Goal: Task Accomplishment & Management: Manage account settings

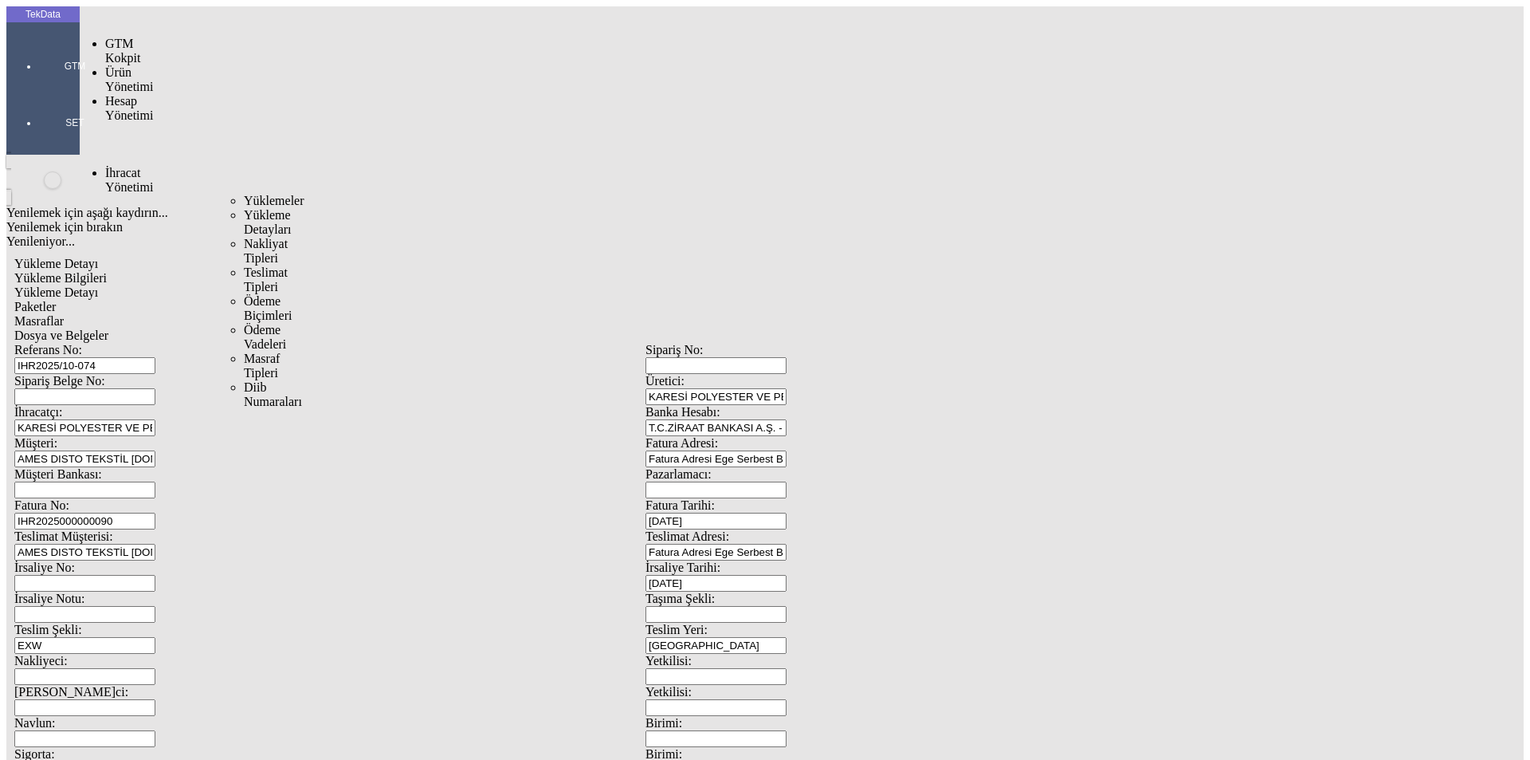
click at [133, 166] on span "İhracat Yönetimi" at bounding box center [129, 180] width 48 height 28
click at [244, 194] on span "Yüklemeler" at bounding box center [274, 201] width 61 height 14
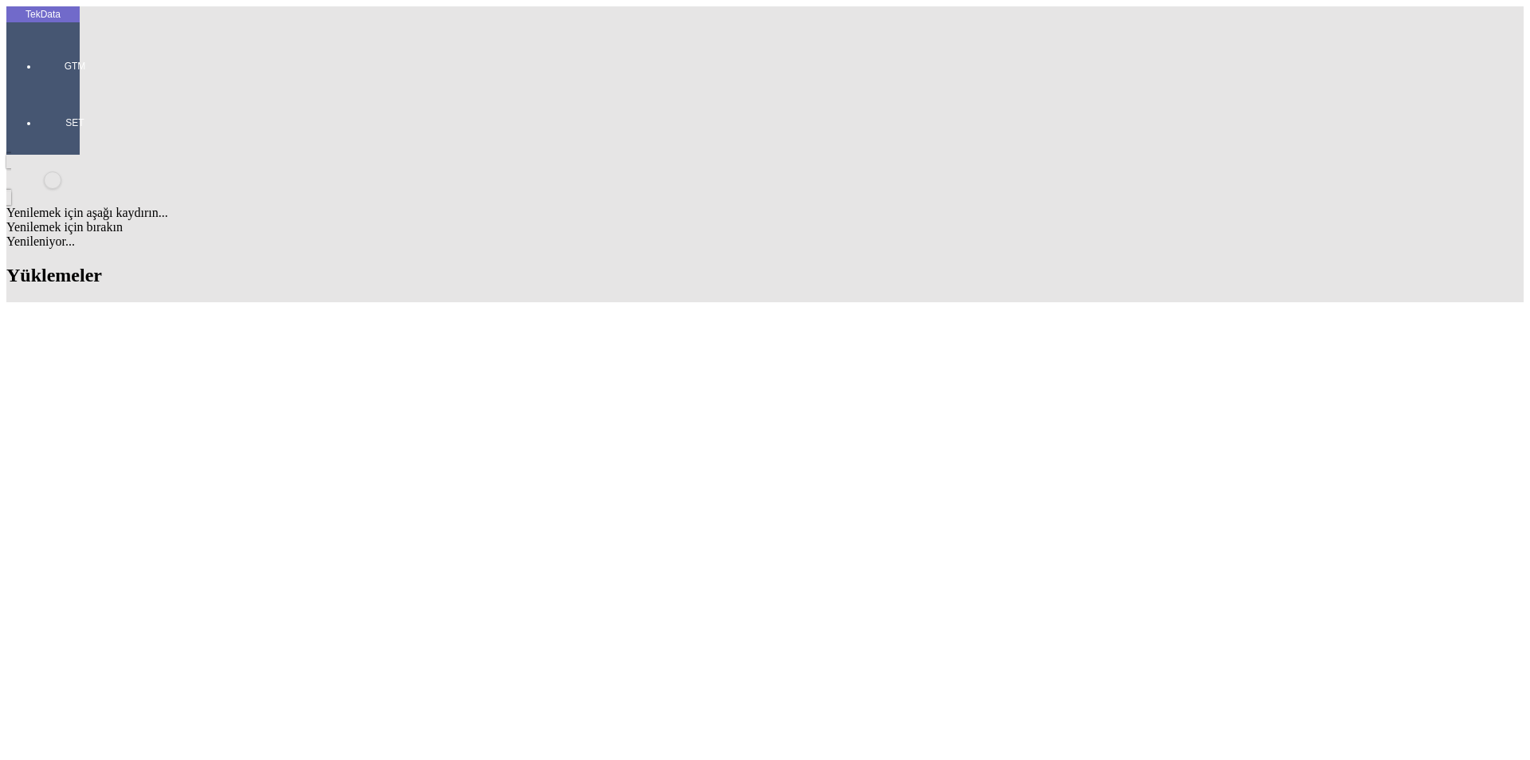
scroll to position [1254, 0]
click at [688, 375] on span "Evet" at bounding box center [676, 368] width 23 height 14
drag, startPoint x: 662, startPoint y: 508, endPoint x: 747, endPoint y: 508, distance: 84.5
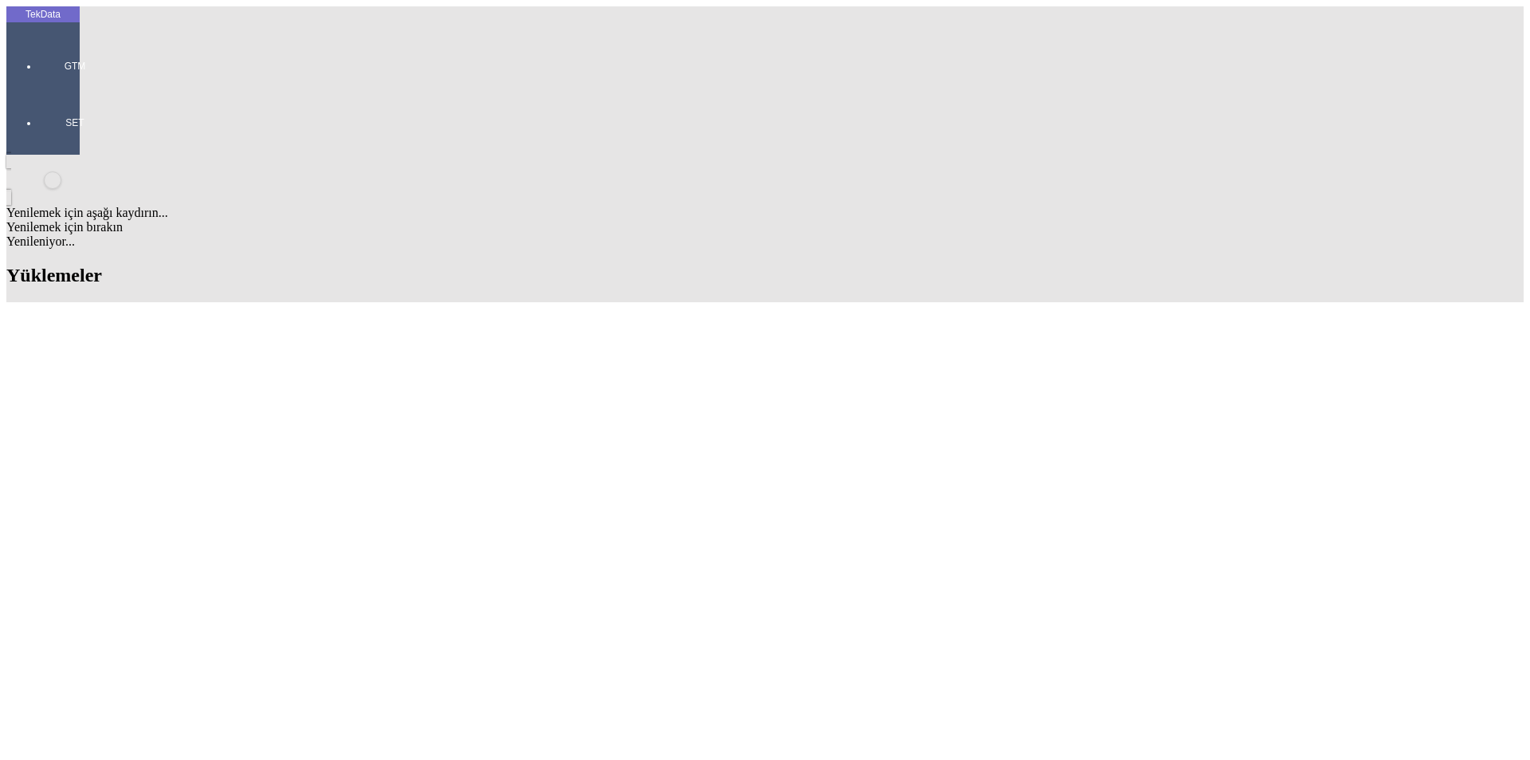
copy td "BDF2025000000513"
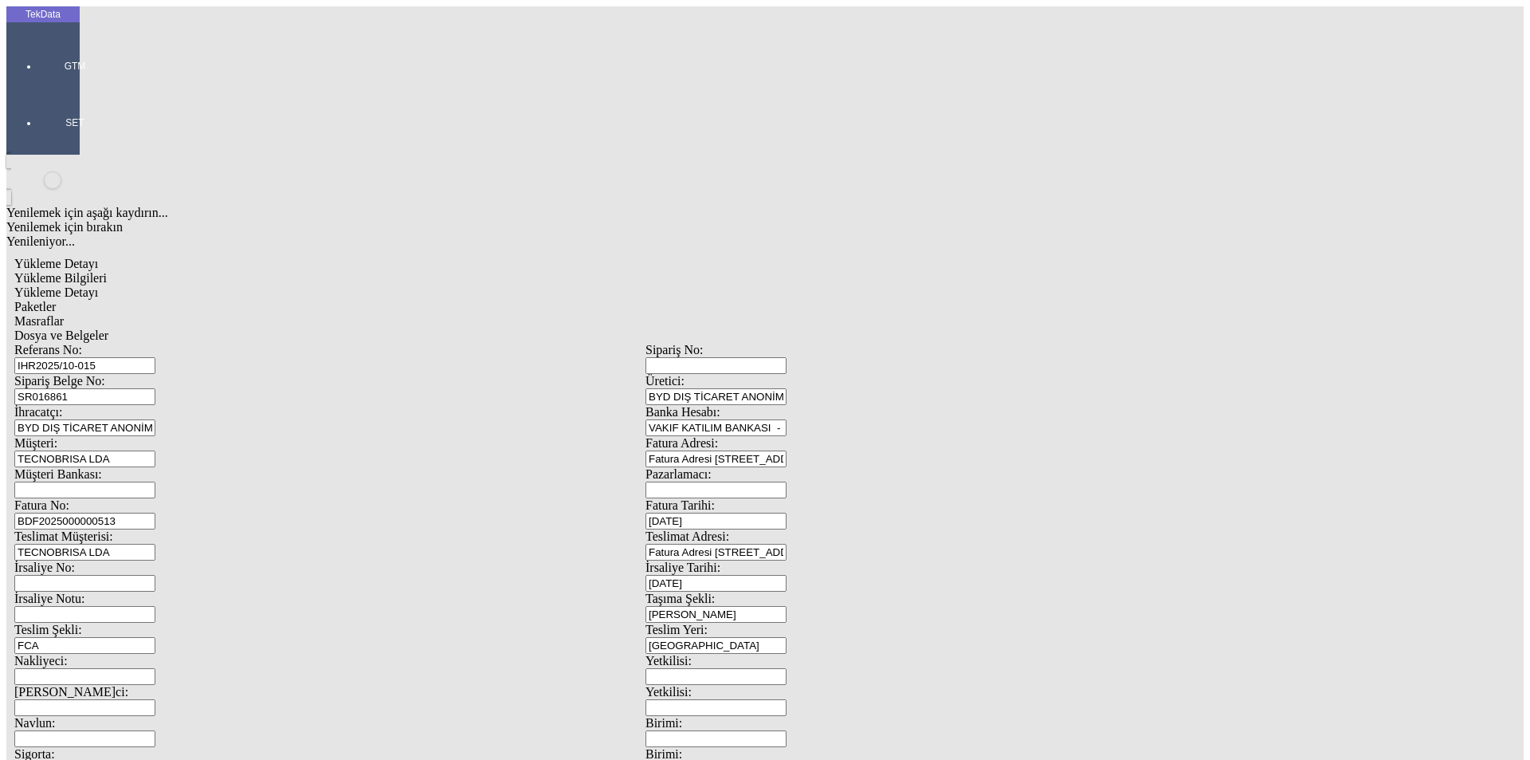
scroll to position [137, 0]
drag, startPoint x: 326, startPoint y: 128, endPoint x: 151, endPoint y: 128, distance: 175.3
click at [151, 498] on div "Fatura No: BDF2025000000513" at bounding box center [329, 513] width 631 height 31
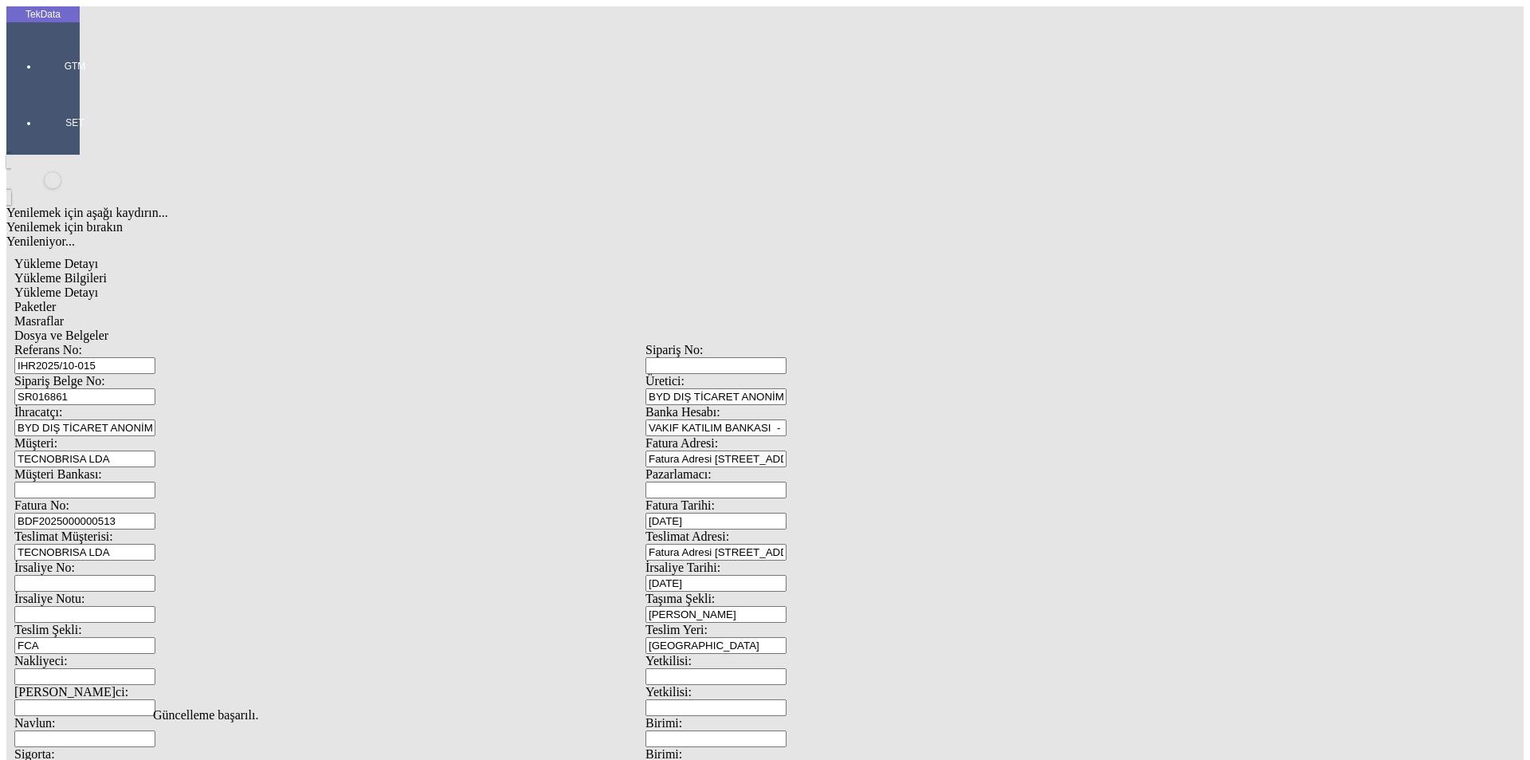
click at [98, 285] on span "Yükleme Detayı" at bounding box center [56, 292] width 84 height 14
click at [334, 300] on div "Paketler" at bounding box center [645, 307] width 1262 height 14
click at [64, 314] on span "Masraflar" at bounding box center [38, 321] width 49 height 14
click at [412, 300] on div "Paketler" at bounding box center [645, 307] width 1262 height 14
click at [108, 328] on span "Dosya ve Belgeler" at bounding box center [61, 335] width 94 height 14
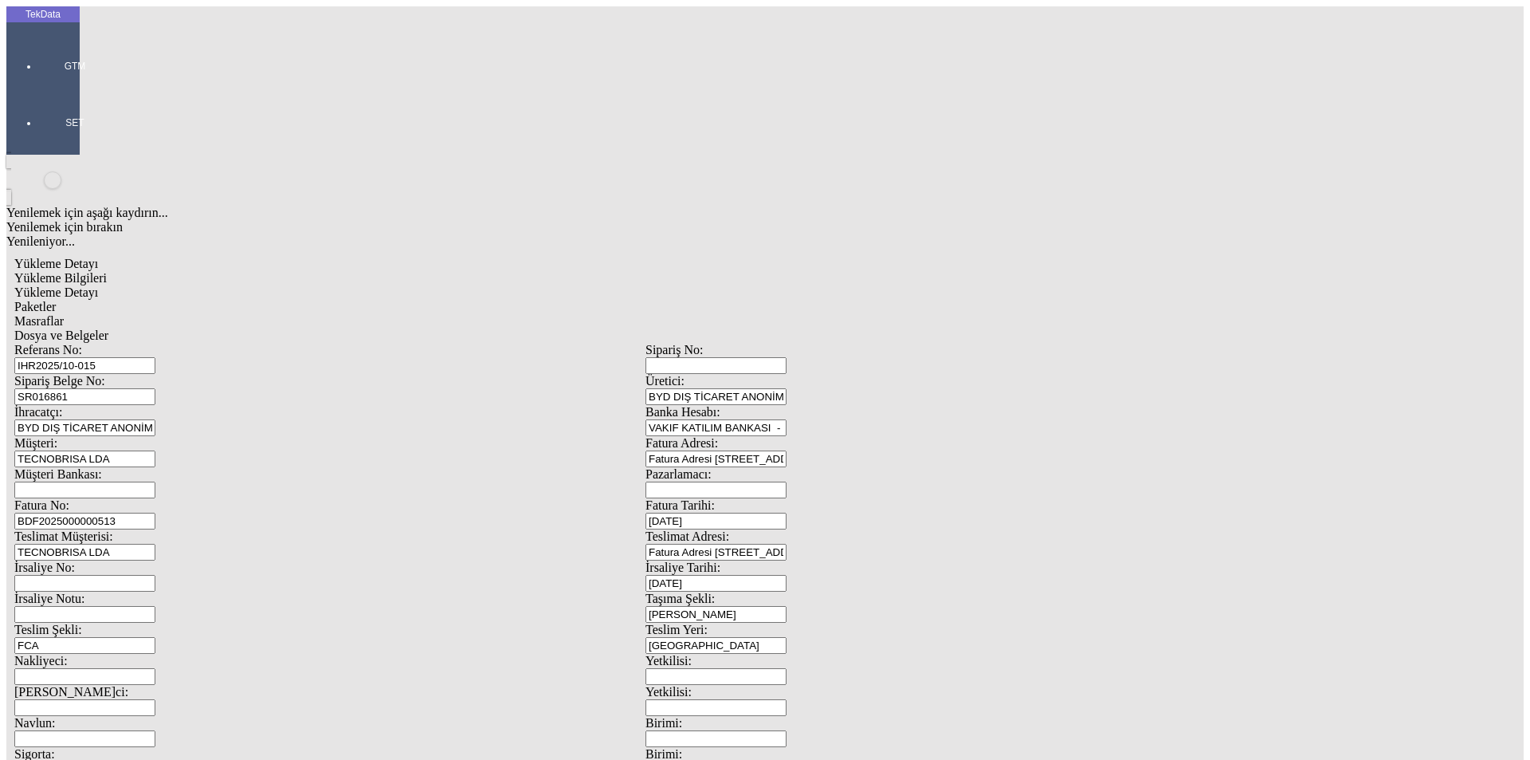
click at [98, 285] on span "Yükleme Detayı" at bounding box center [56, 292] width 84 height 14
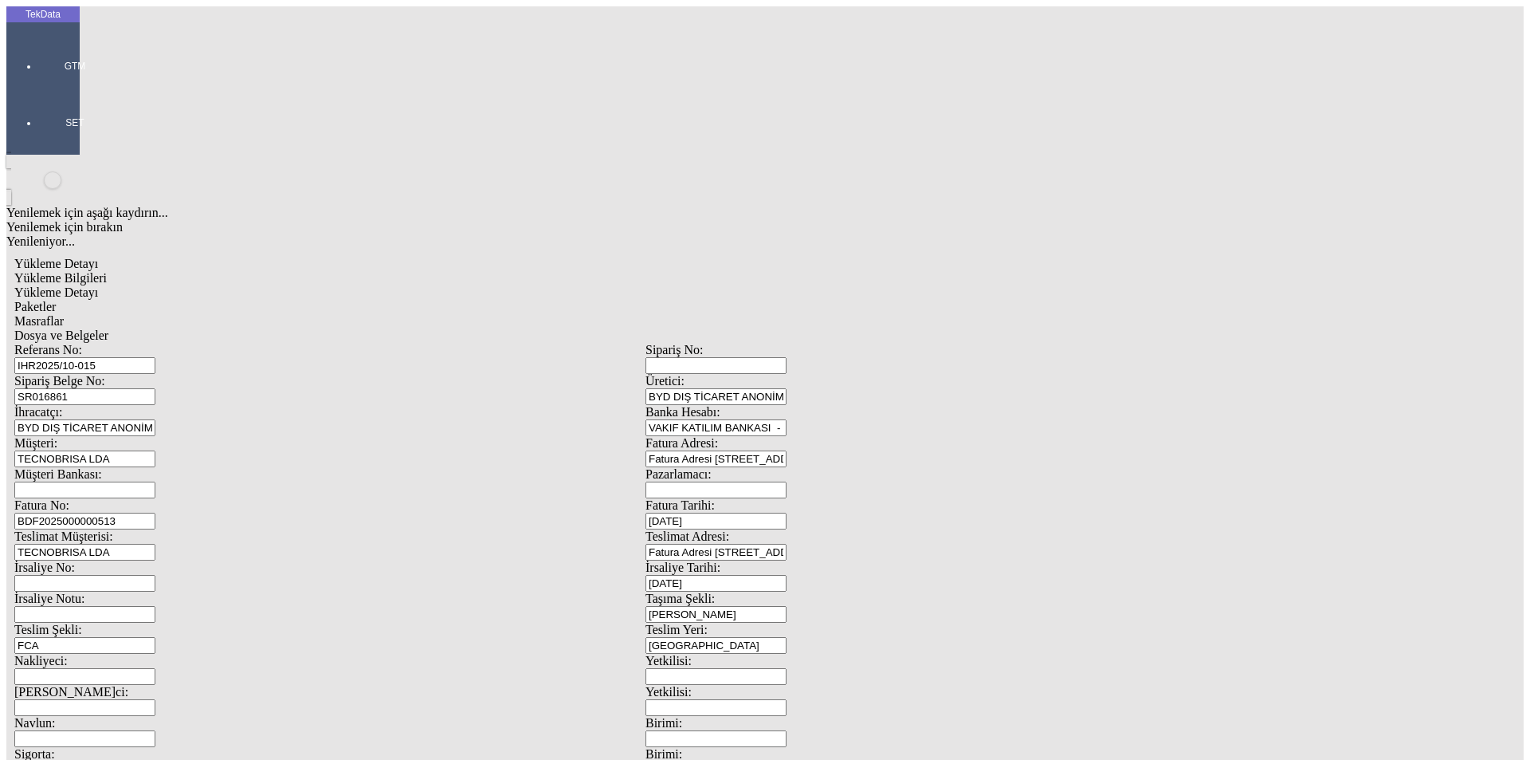
click at [108, 328] on span "Dosya ve Belgeler" at bounding box center [61, 335] width 94 height 14
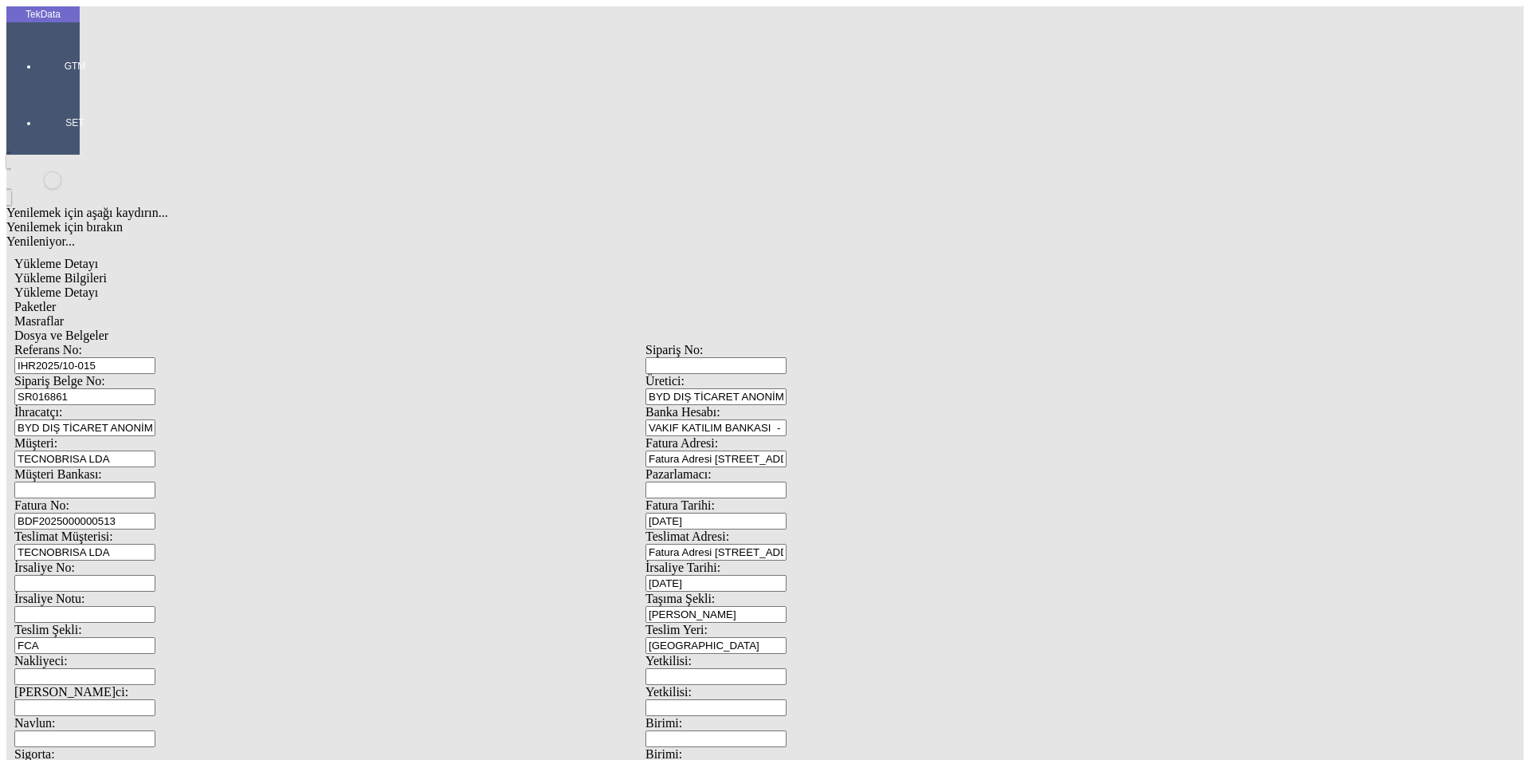
click at [107, 271] on span "Yükleme Bilgileri" at bounding box center [60, 278] width 92 height 14
drag, startPoint x: 277, startPoint y: 145, endPoint x: 131, endPoint y: 153, distance: 146.1
click at [148, 374] on div "Sipariş Belge No: SR016861" at bounding box center [329, 389] width 631 height 31
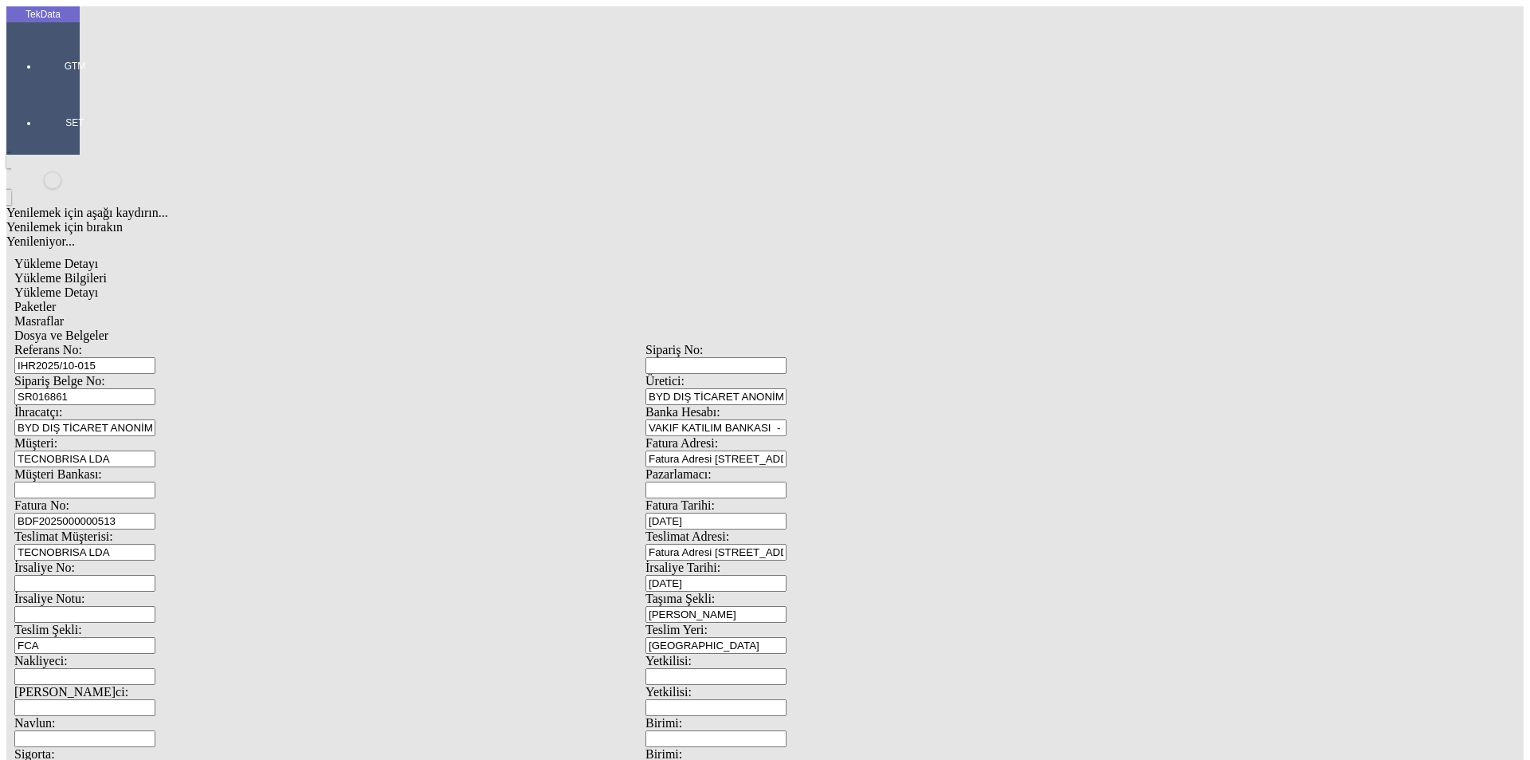
scroll to position [137, 0]
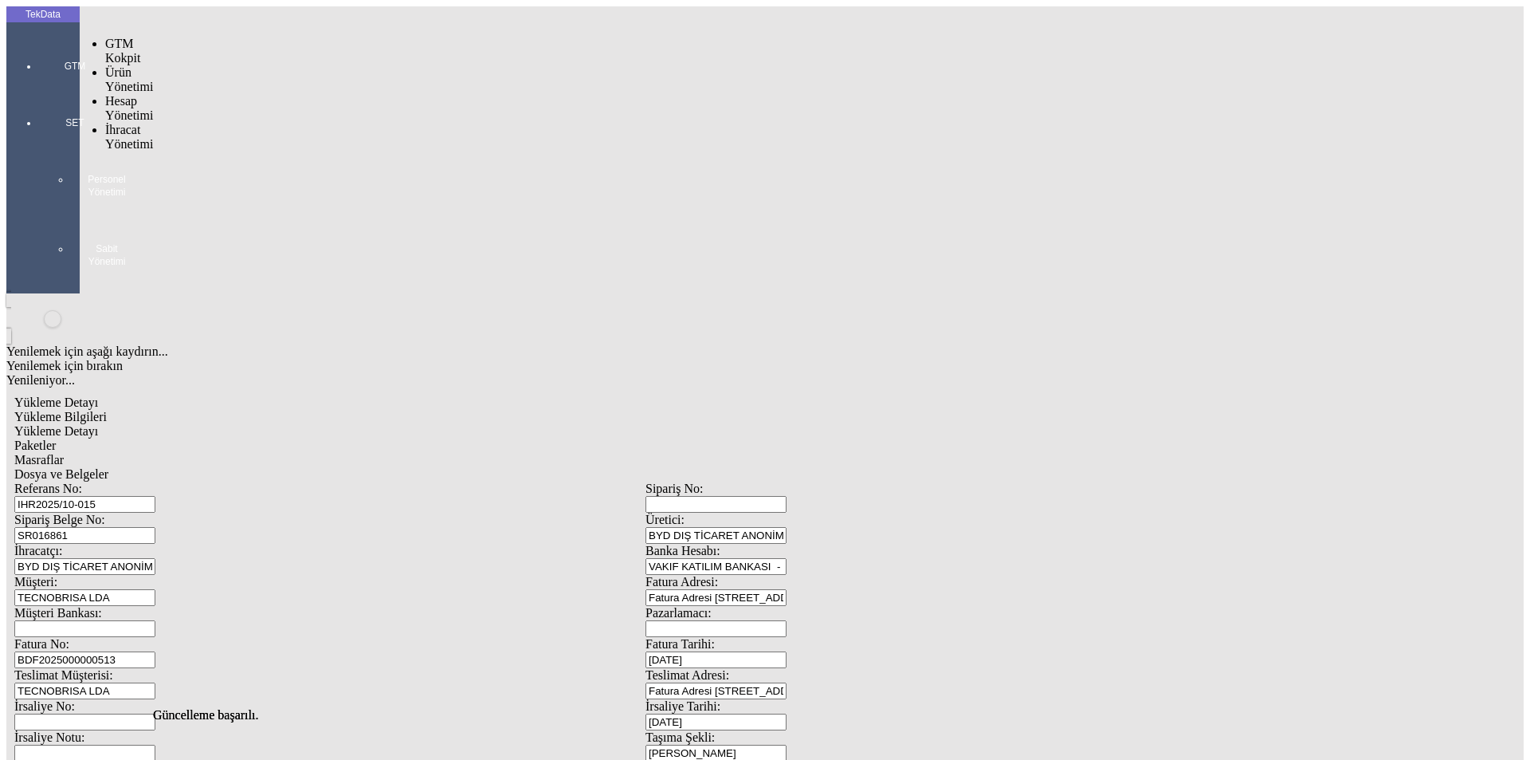
click at [38, 88] on div at bounding box center [74, 88] width 73 height 0
click at [122, 166] on span "İhracat Yönetimi" at bounding box center [129, 180] width 48 height 28
click at [147, 194] on div at bounding box center [125, 194] width 41 height 0
click at [244, 194] on span "Yüklemeler" at bounding box center [274, 201] width 61 height 14
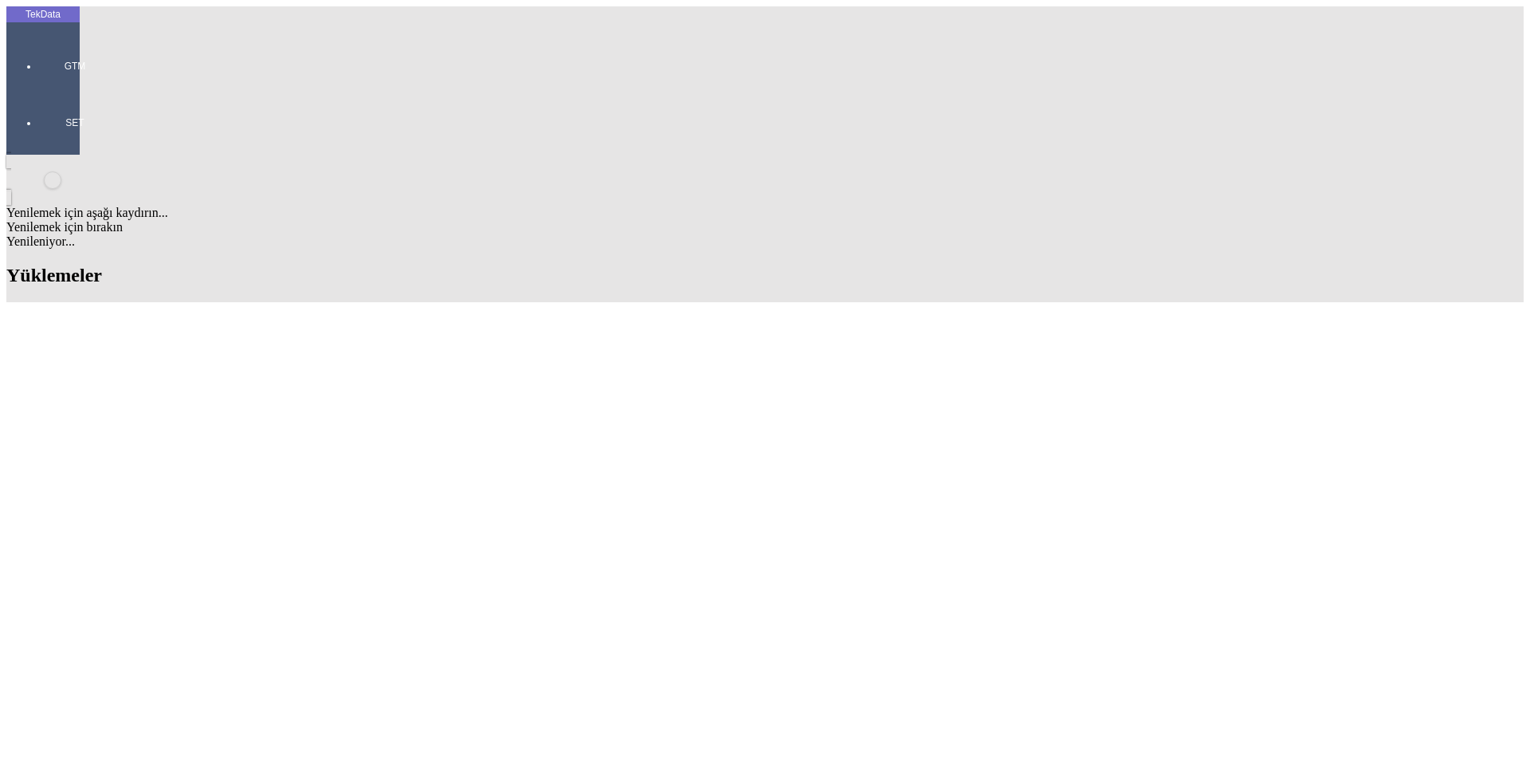
scroll to position [1254, 0]
drag, startPoint x: 658, startPoint y: 507, endPoint x: 748, endPoint y: 506, distance: 90.9
copy tr "BDF2025000000513"
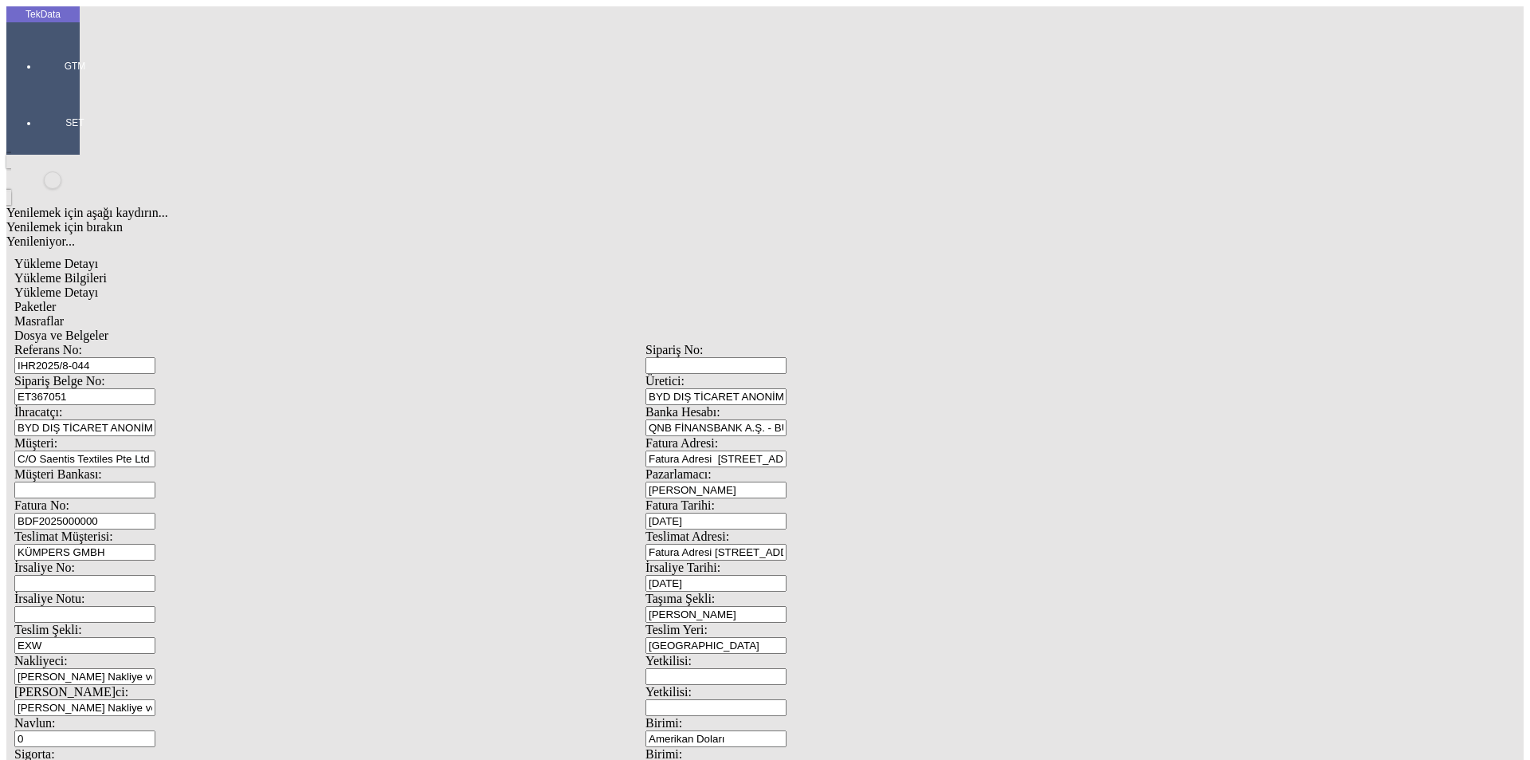
drag, startPoint x: 1405, startPoint y: 571, endPoint x: 142, endPoint y: 264, distance: 1300.1
click at [142, 498] on div "Fatura No: BDF2025000000" at bounding box center [329, 513] width 631 height 31
paste input "BDF2025000000513"
drag, startPoint x: 237, startPoint y: 266, endPoint x: 131, endPoint y: 266, distance: 106.0
click at [131, 498] on div "Fatura No: BDF2025000000514" at bounding box center [329, 513] width 631 height 31
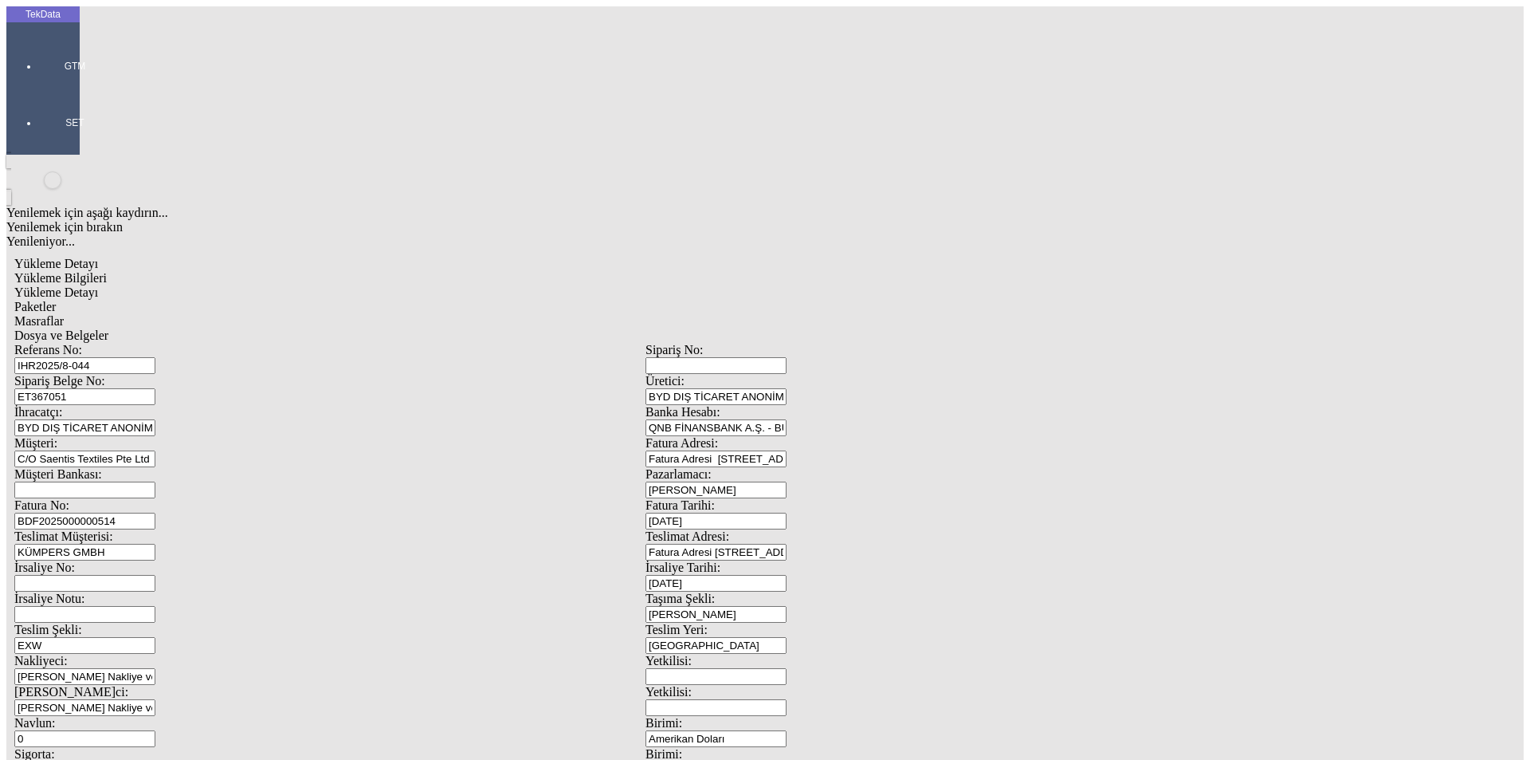
scroll to position [137, 0]
type input "BDF2025000000514"
drag, startPoint x: 920, startPoint y: 615, endPoint x: 798, endPoint y: 605, distance: 122.4
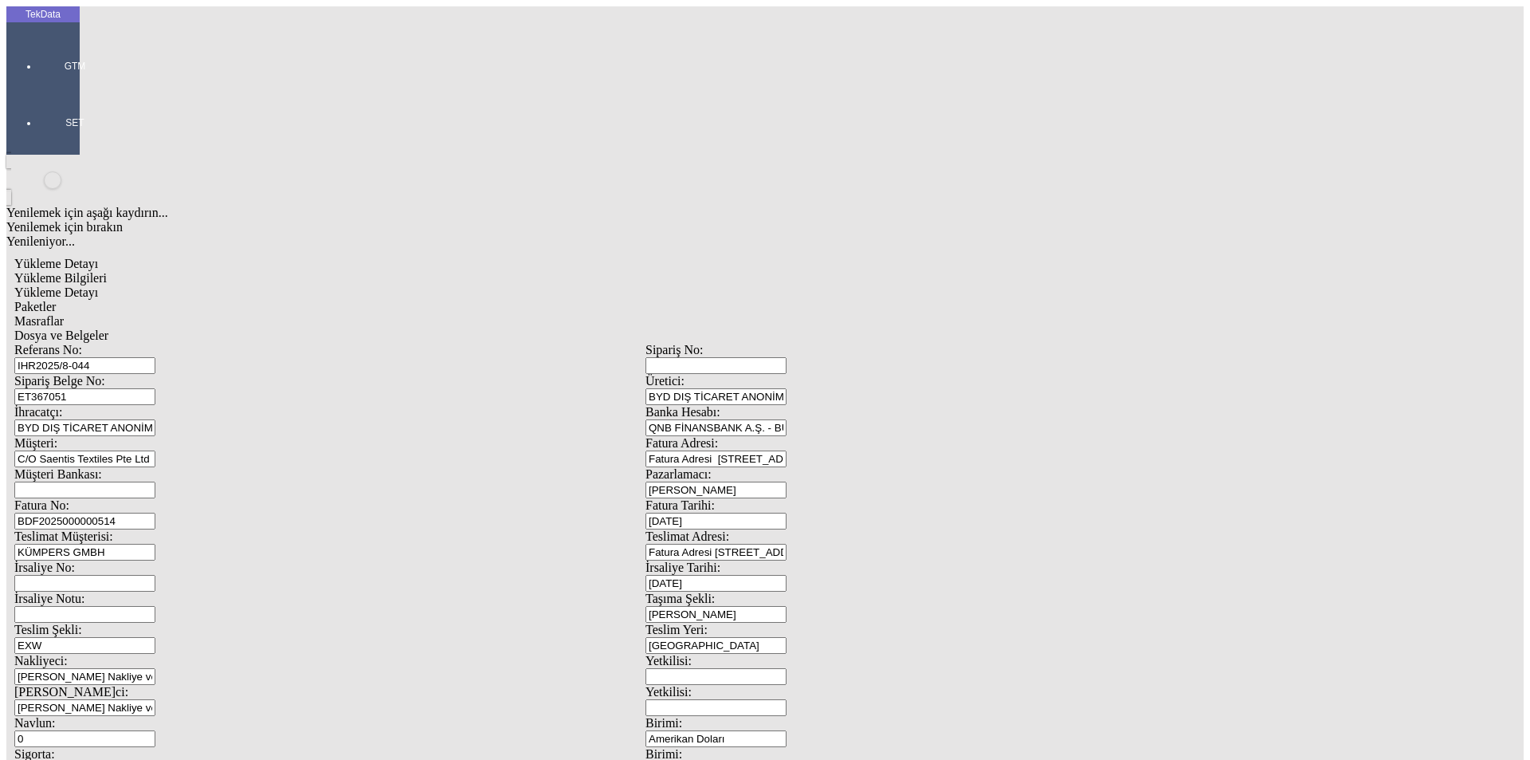
drag, startPoint x: 316, startPoint y: 115, endPoint x: 128, endPoint y: 114, distance: 188.1
click at [128, 343] on div "Referans No: IHR2025/8-044" at bounding box center [329, 358] width 631 height 31
drag, startPoint x: 343, startPoint y: 264, endPoint x: 0, endPoint y: 263, distance: 343.5
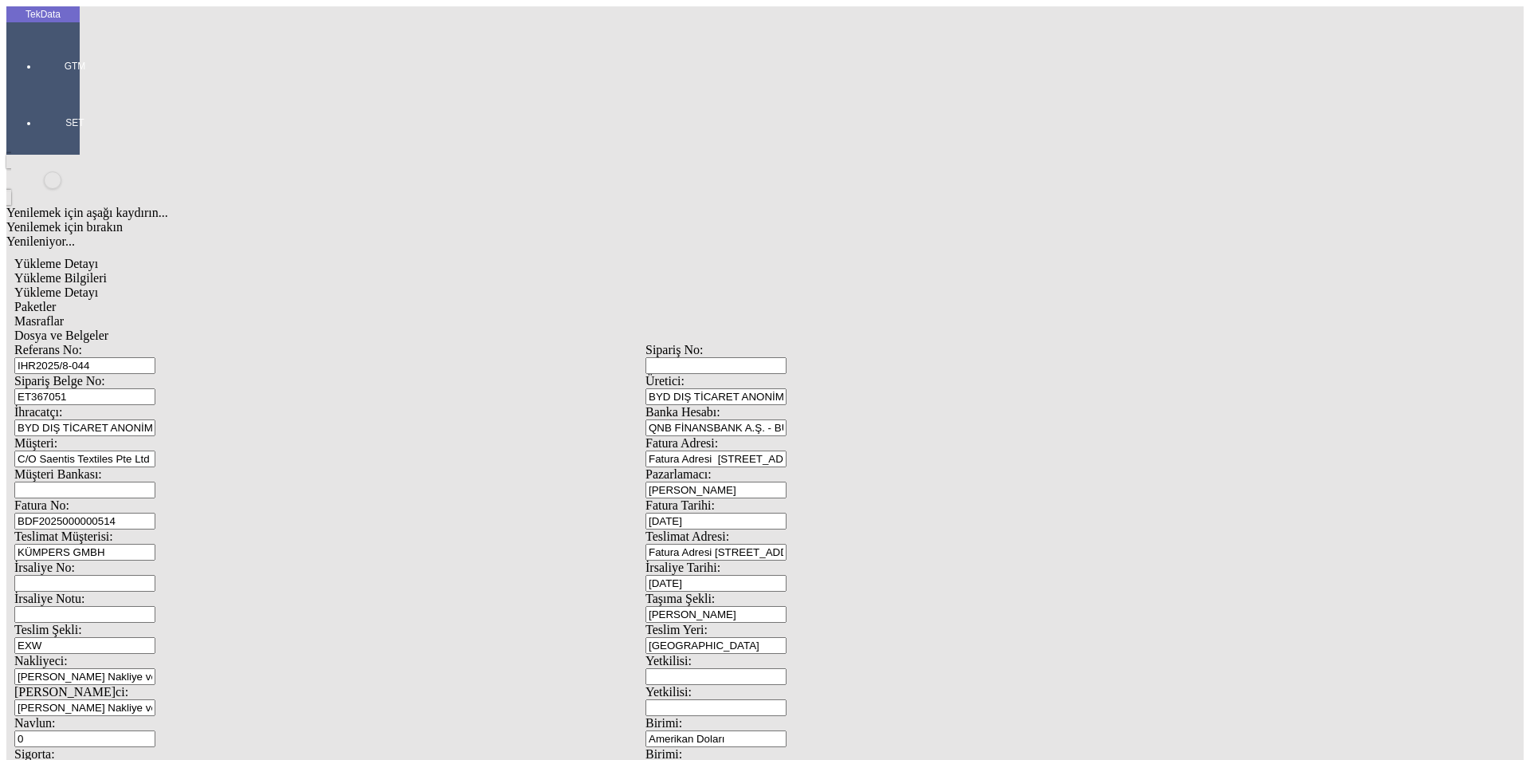
click at [6, 263] on div "TekData GTM SET Yenilemek için aşağı kaydırın... Yenilemek için bırakın Yenilen…" at bounding box center [645, 630] width 1278 height 1248
drag, startPoint x: 944, startPoint y: 610, endPoint x: 730, endPoint y: 628, distance: 214.4
click at [748, 628] on div "Referans No: IHR2025/8-044 Sipariş No: Sipariş Belge No: ET367051 Üretici: BYD …" at bounding box center [645, 716] width 1262 height 746
type input "460"
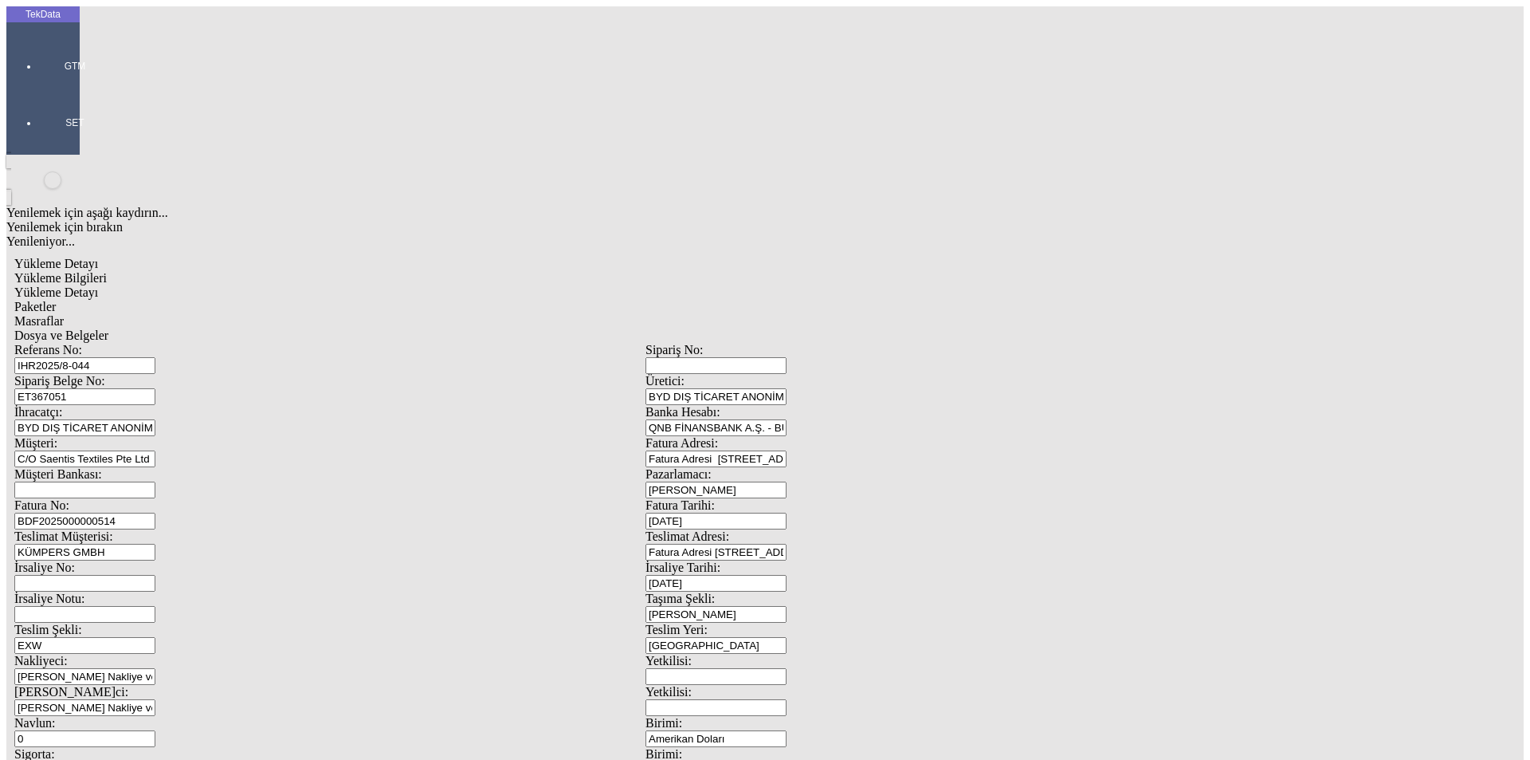
click at [98, 285] on span "Yükleme Detayı" at bounding box center [56, 292] width 84 height 14
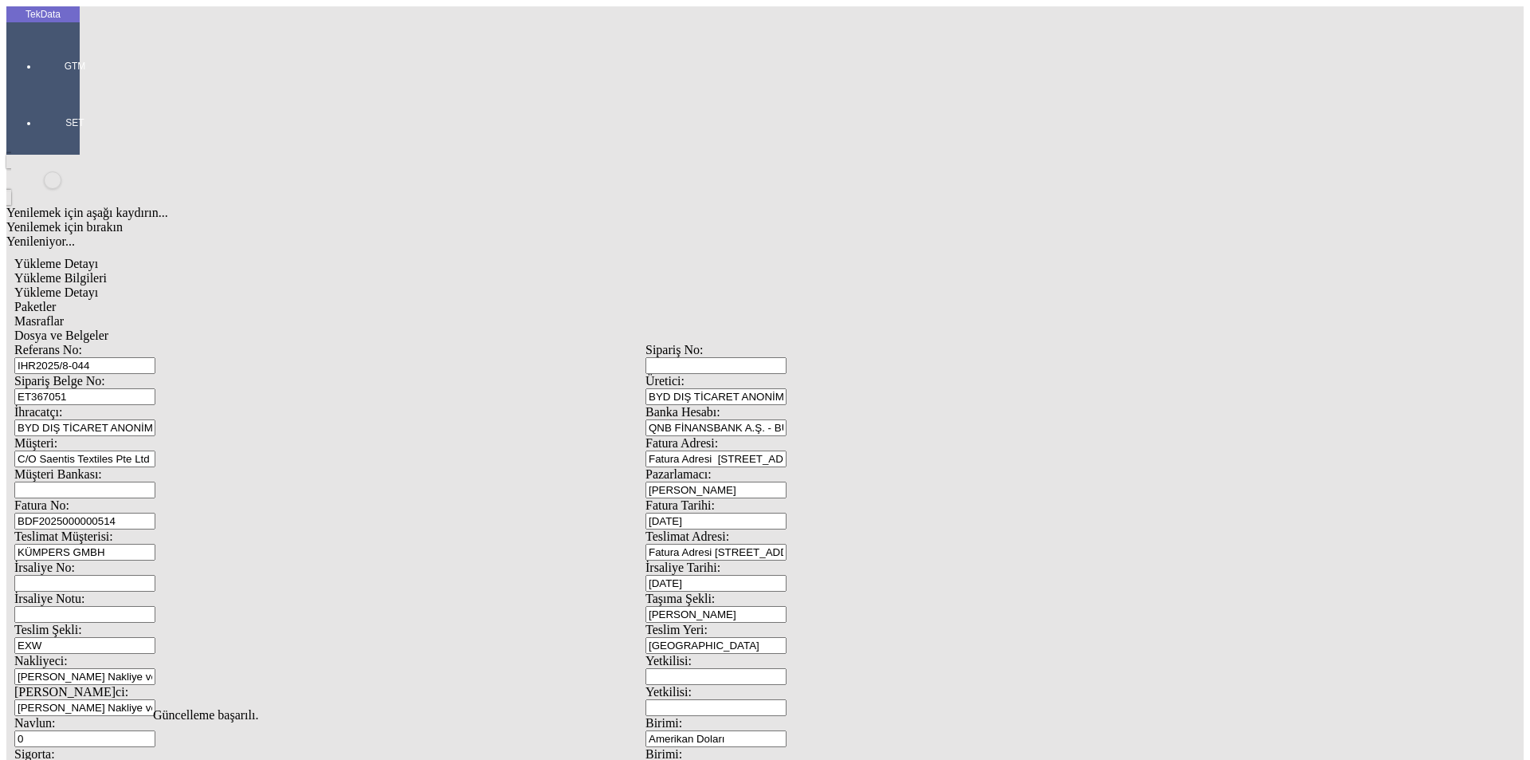
type input "460"
drag, startPoint x: 348, startPoint y: 84, endPoint x: 429, endPoint y: 82, distance: 80.5
click at [56, 300] on span "Paketler" at bounding box center [34, 307] width 41 height 14
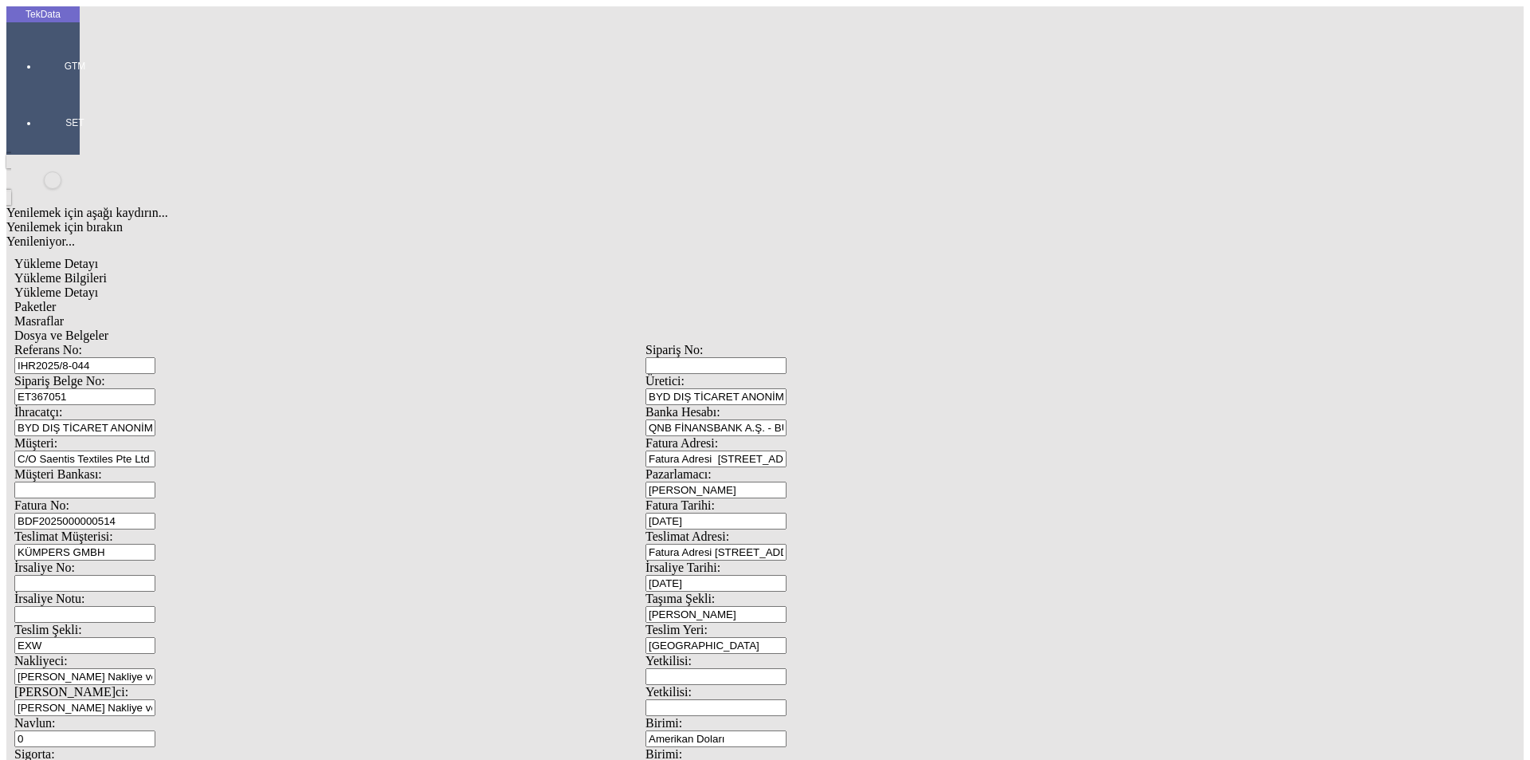
drag, startPoint x: 457, startPoint y: 78, endPoint x: 527, endPoint y: 79, distance: 70.1
click at [64, 314] on span "Masraflar" at bounding box center [38, 321] width 49 height 14
click at [108, 328] on span "Dosya ve Belgeler" at bounding box center [61, 335] width 94 height 14
click at [98, 285] on span "Yükleme Detayı" at bounding box center [56, 292] width 84 height 14
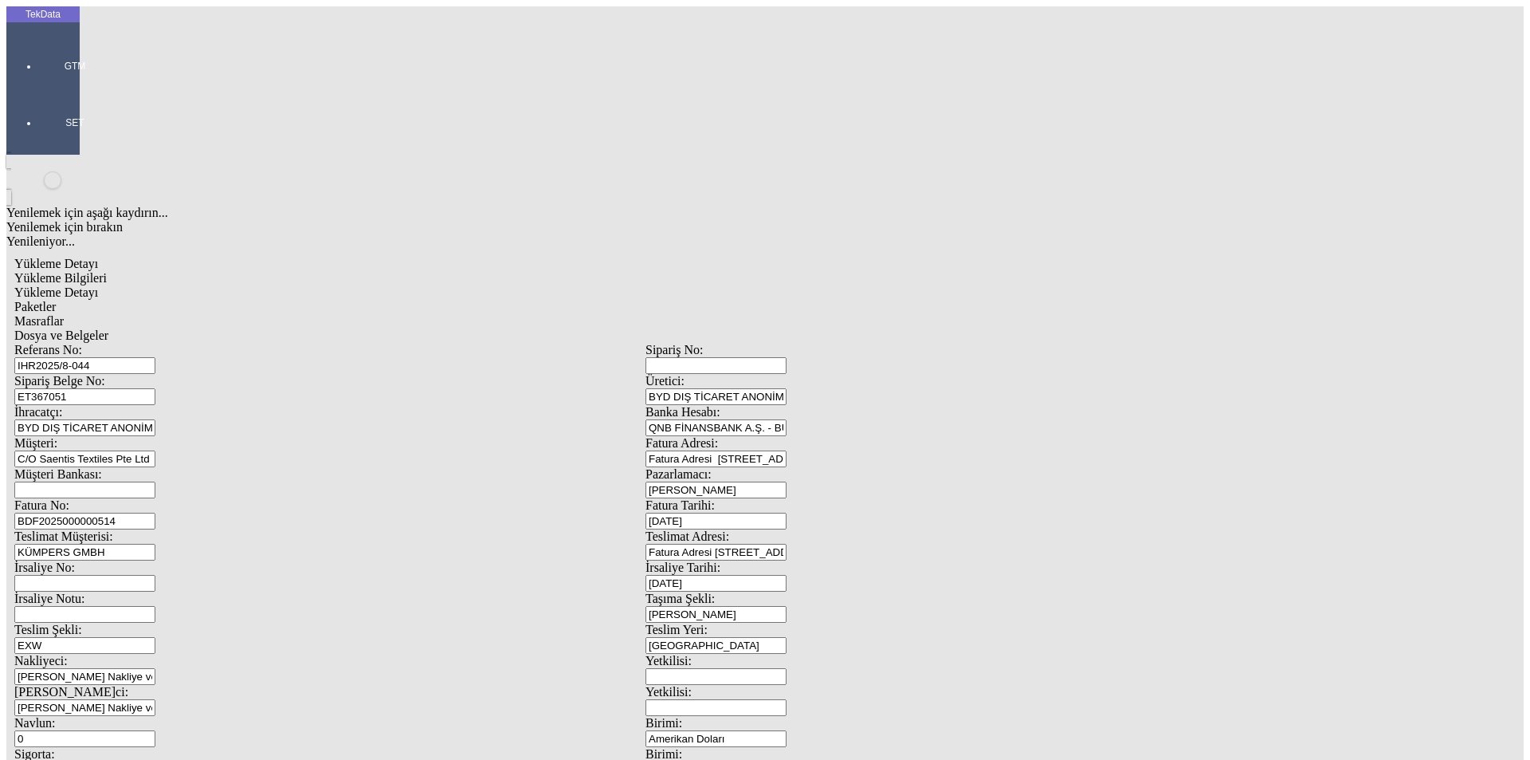
click at [108, 328] on span "Dosya ve Belgeler" at bounding box center [61, 335] width 94 height 14
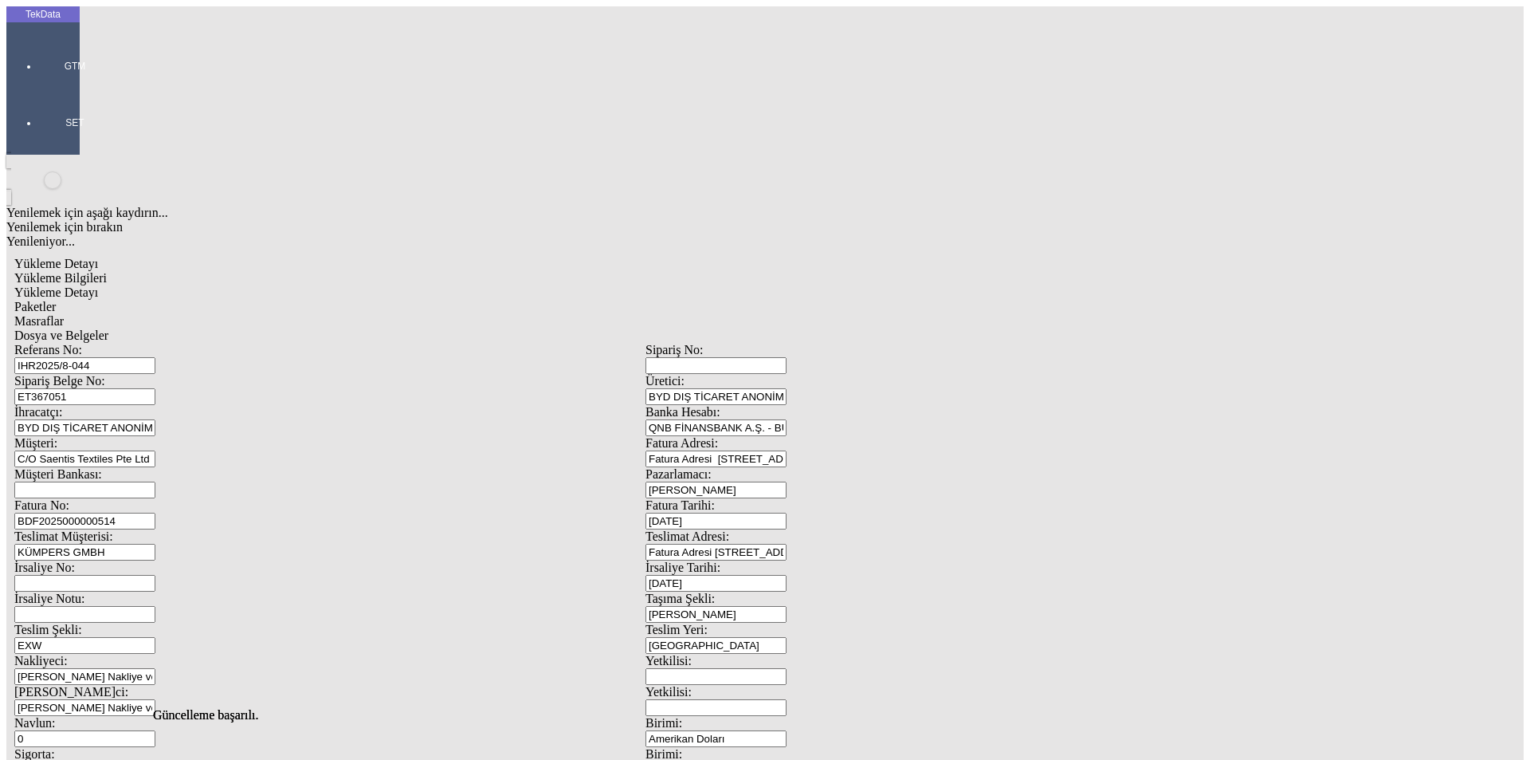
click at [524, 249] on div "Yükleme Detayı Yükleme Bilgileri Yükleme Detayı Paketler Masraflar Dosya ve Bel…" at bounding box center [645, 709] width 1278 height 920
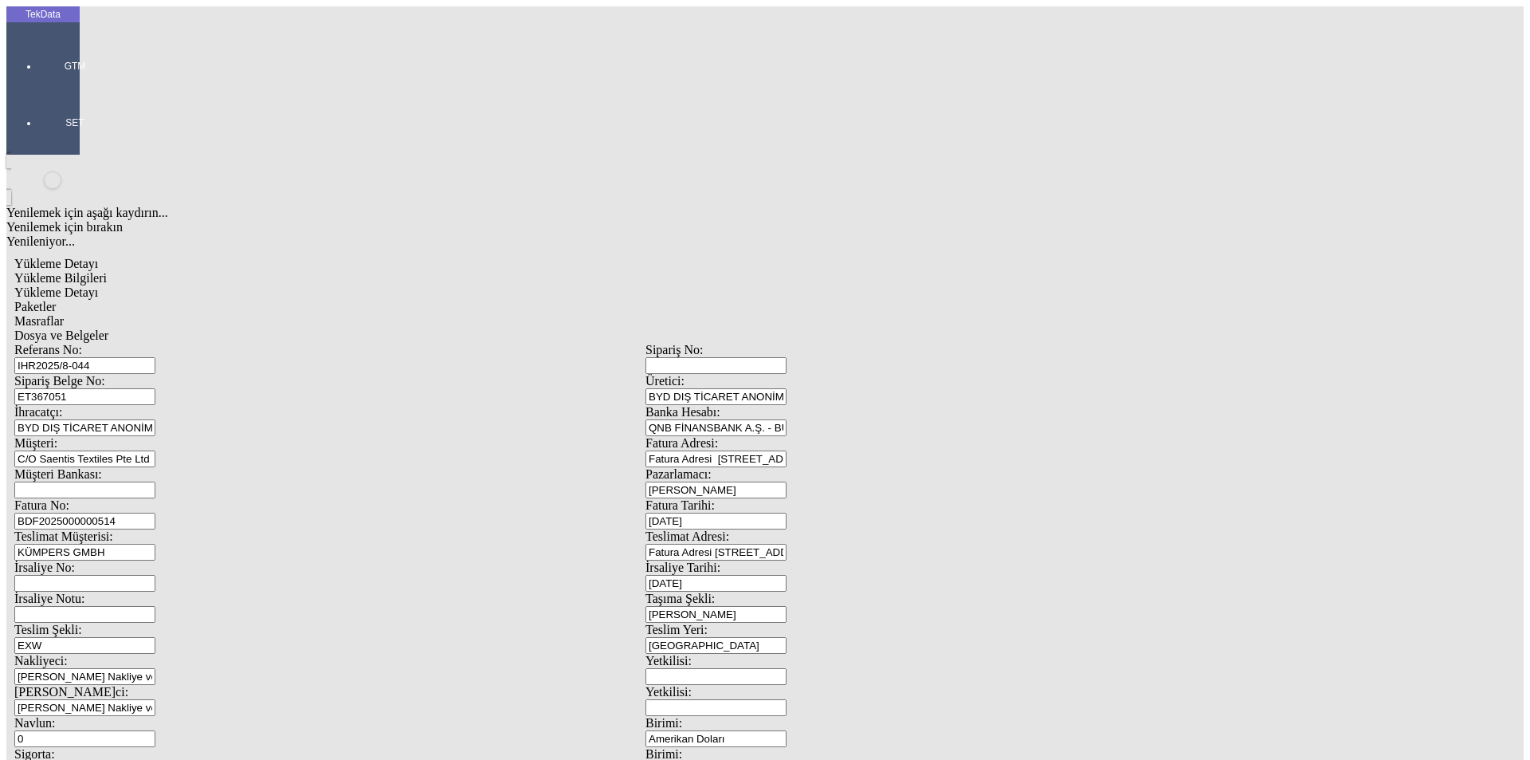
click at [108, 328] on span "Dosya ve Belgeler" at bounding box center [61, 335] width 94 height 14
click at [107, 271] on span "Yükleme Bilgileri" at bounding box center [60, 278] width 92 height 14
click at [150, 343] on div "Referans No: IHR2025/8-044" at bounding box center [329, 358] width 631 height 31
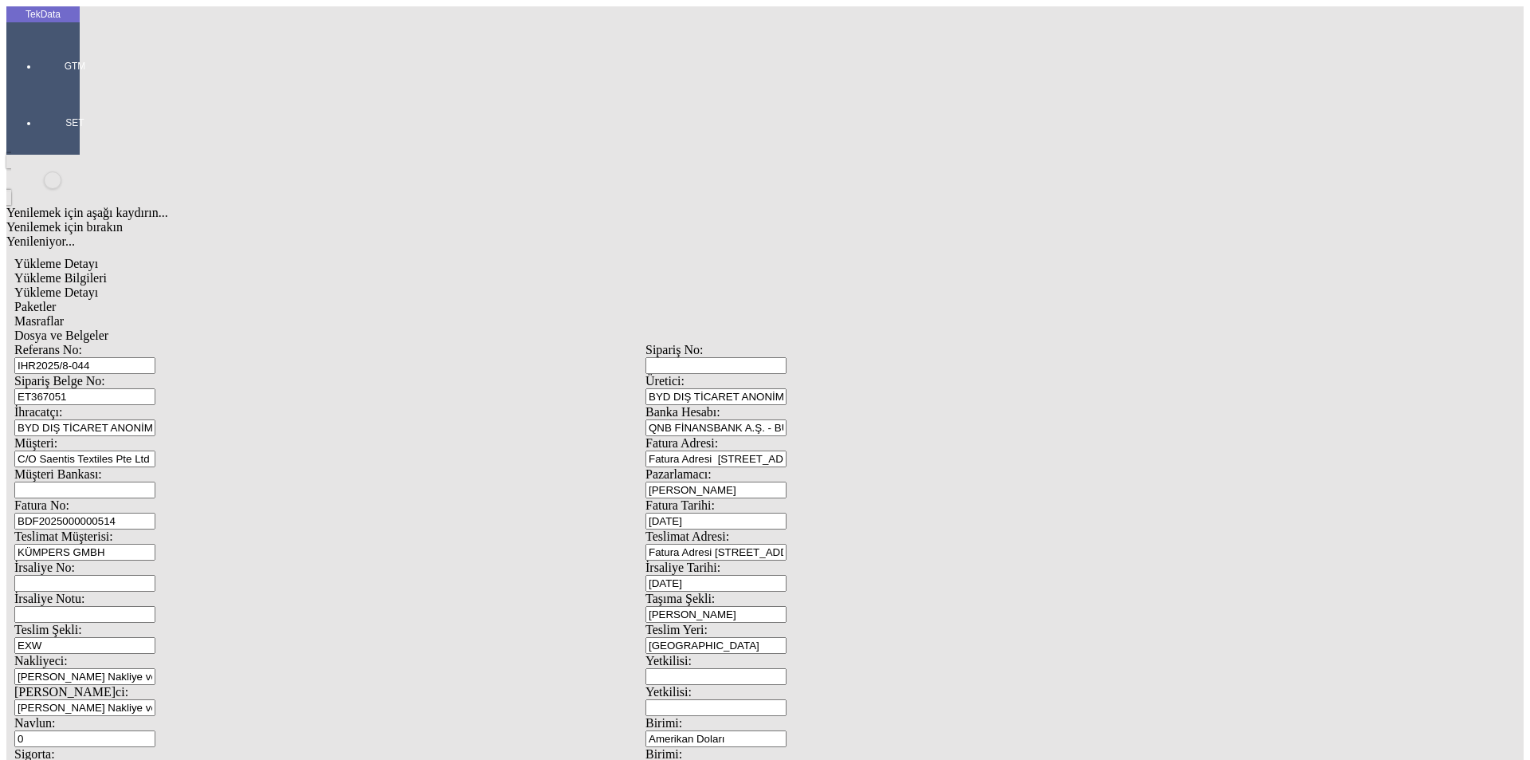
drag, startPoint x: 334, startPoint y: 260, endPoint x: 184, endPoint y: 267, distance: 150.0
click at [184, 498] on div "Fatura No: BDF2025000000514" at bounding box center [329, 513] width 631 height 31
click at [108, 328] on span "Dosya ve Belgeler" at bounding box center [61, 335] width 94 height 14
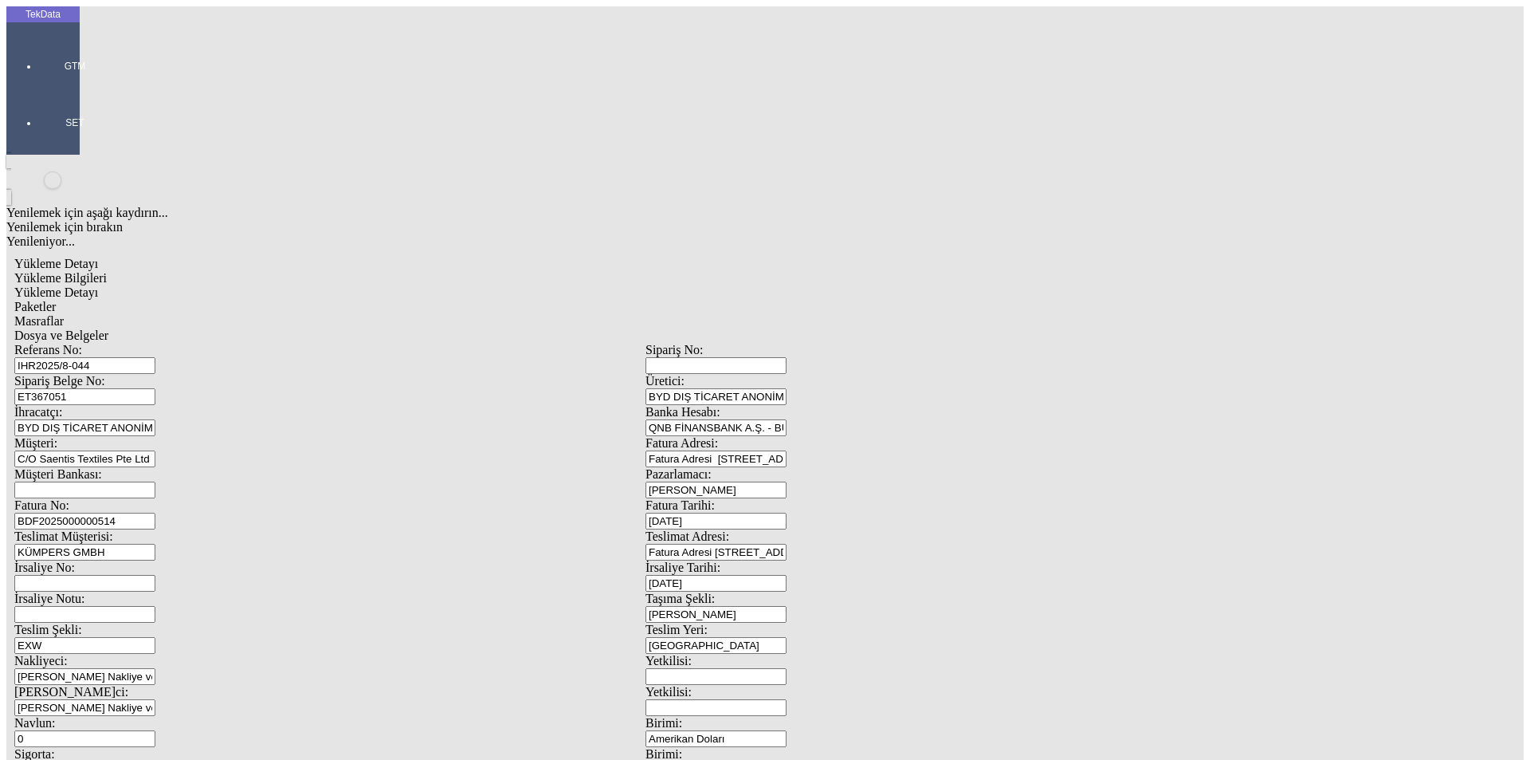
click at [107, 271] on span "Yükleme Bilgileri" at bounding box center [60, 278] width 92 height 14
drag, startPoint x: 271, startPoint y: 142, endPoint x: 145, endPoint y: 145, distance: 126.0
click at [145, 374] on div "Sipariş Belge No: ET367051" at bounding box center [329, 389] width 631 height 31
click at [51, 88] on div at bounding box center [74, 88] width 73 height 0
click at [114, 123] on span "İhracat Yönetimi" at bounding box center [129, 137] width 48 height 28
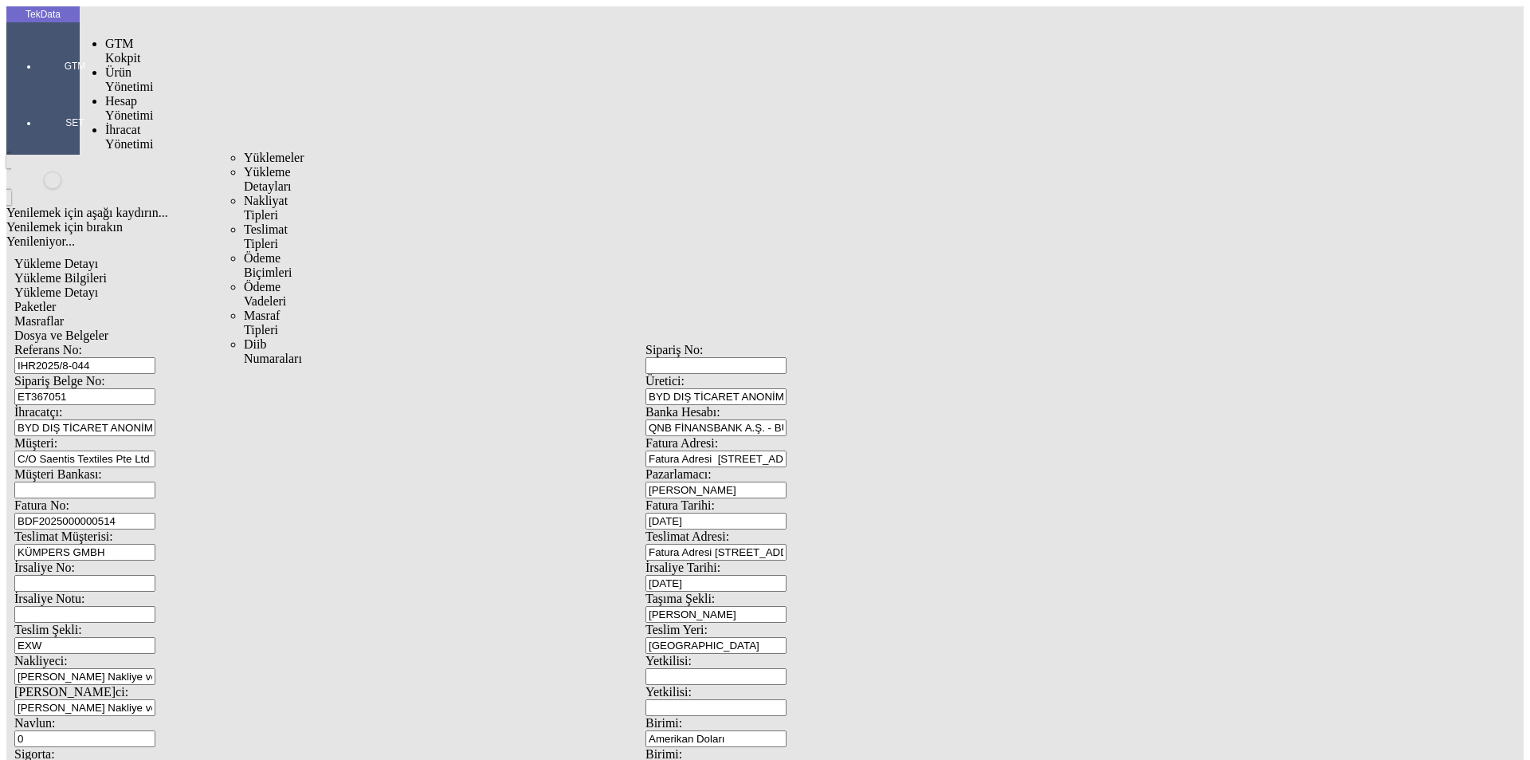
click at [253, 151] on div "Yüklemeler" at bounding box center [249, 158] width 10 height 14
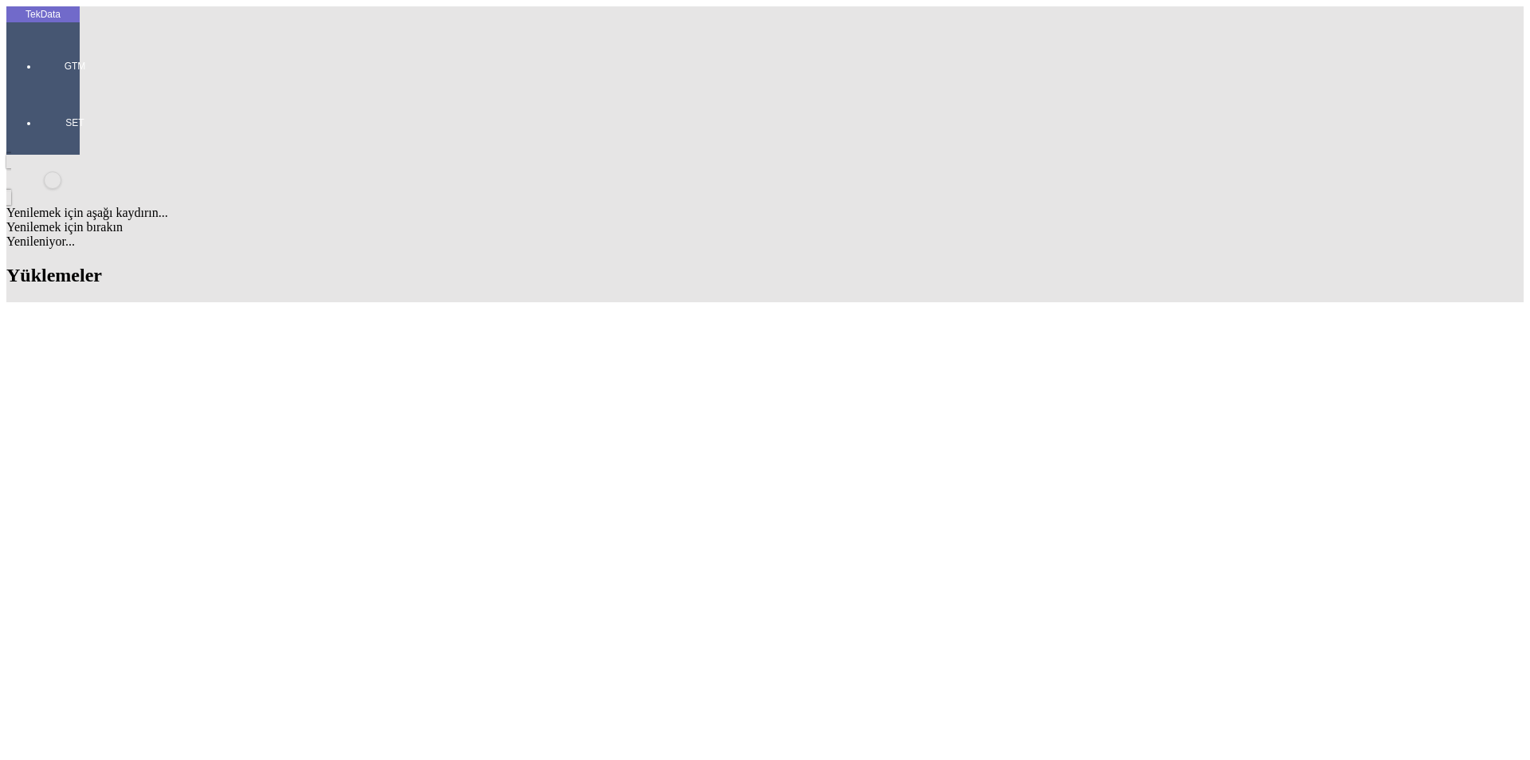
scroll to position [1494, 0]
